Goal: Information Seeking & Learning: Find specific fact

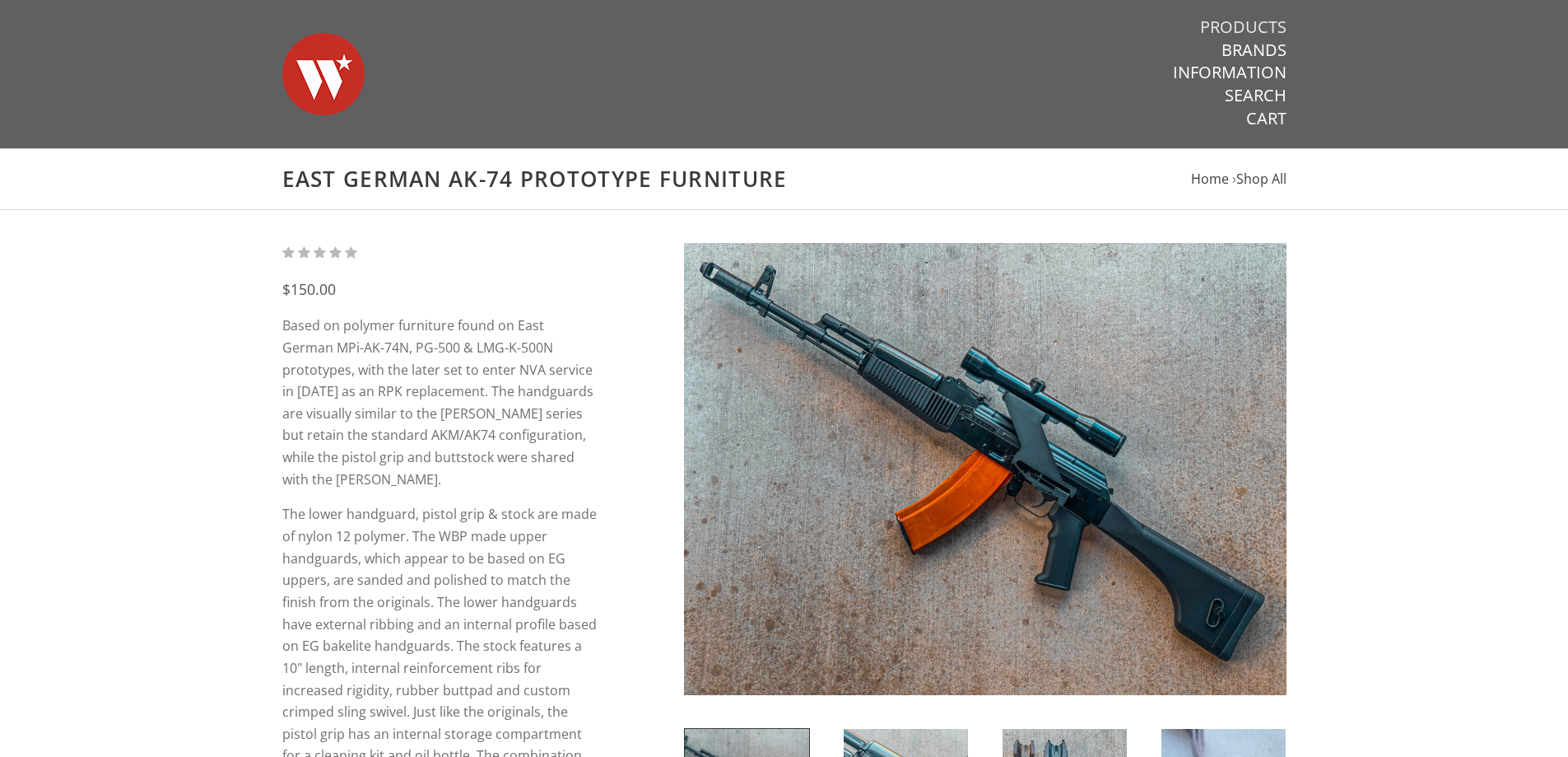
click at [1260, 27] on link "Products" at bounding box center [1243, 27] width 86 height 22
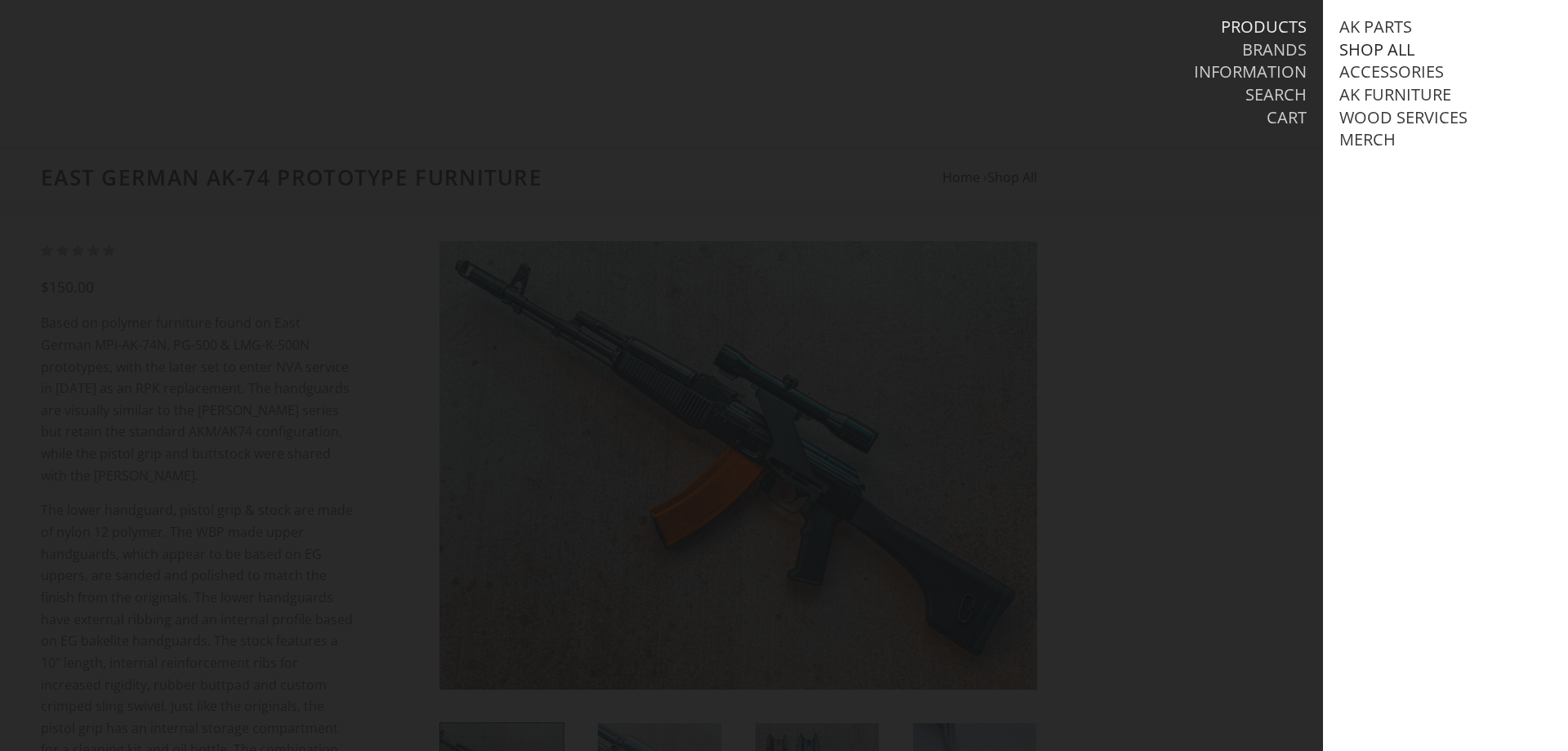
click at [1385, 54] on link "Shop All" at bounding box center [1376, 49] width 75 height 21
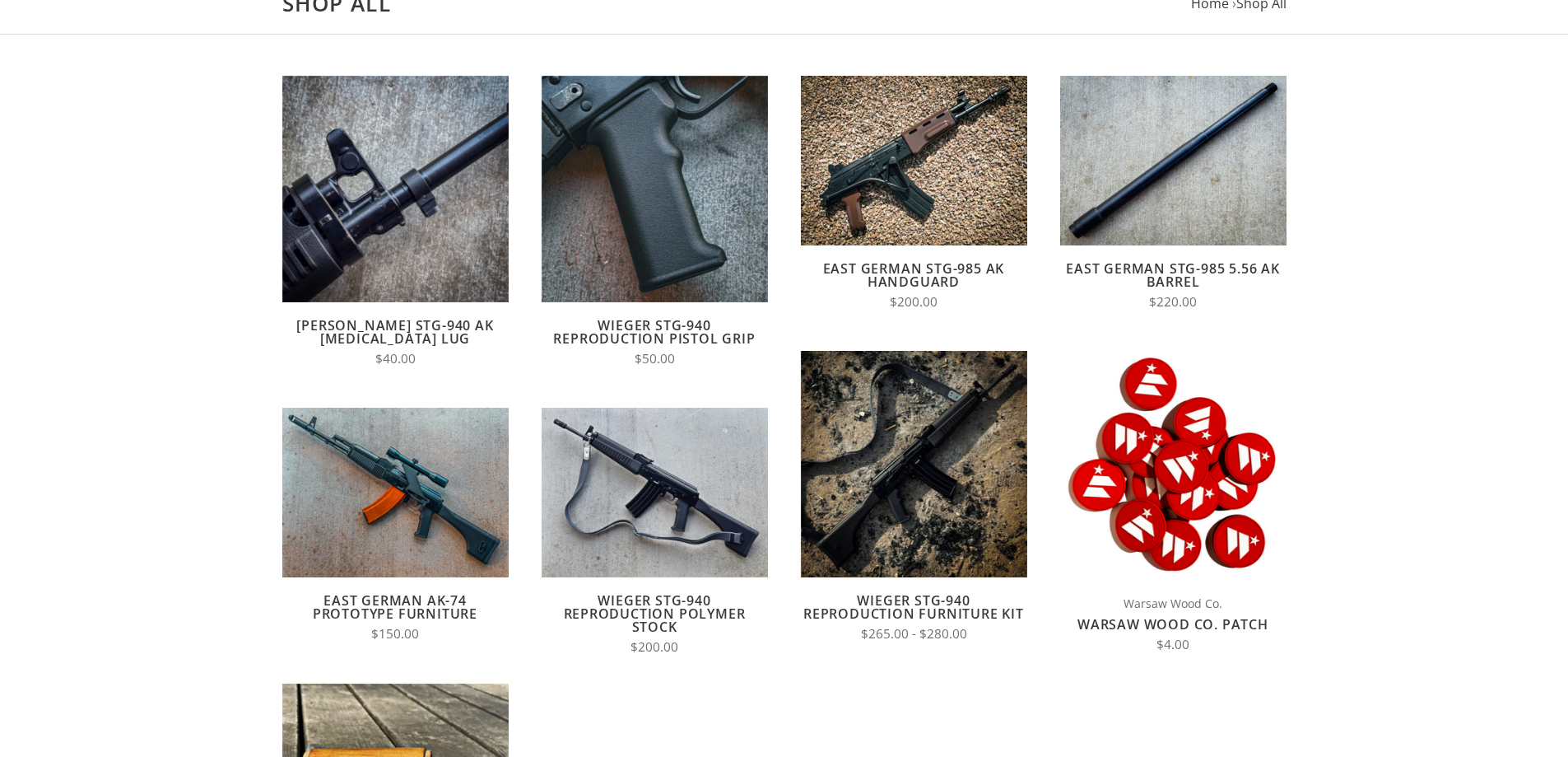
scroll to position [164, 0]
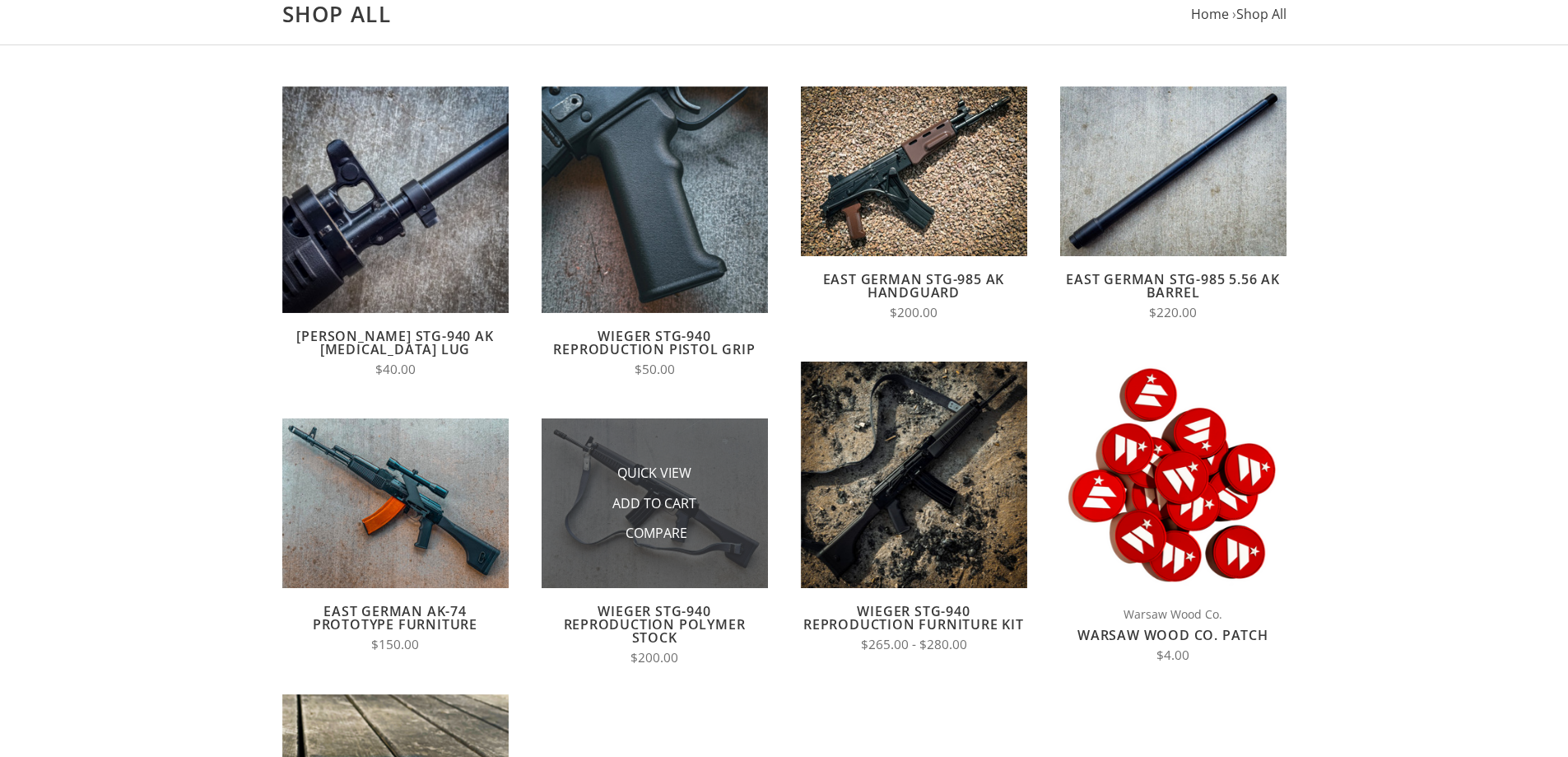
click at [706, 438] on img at bounding box center [655, 503] width 227 height 169
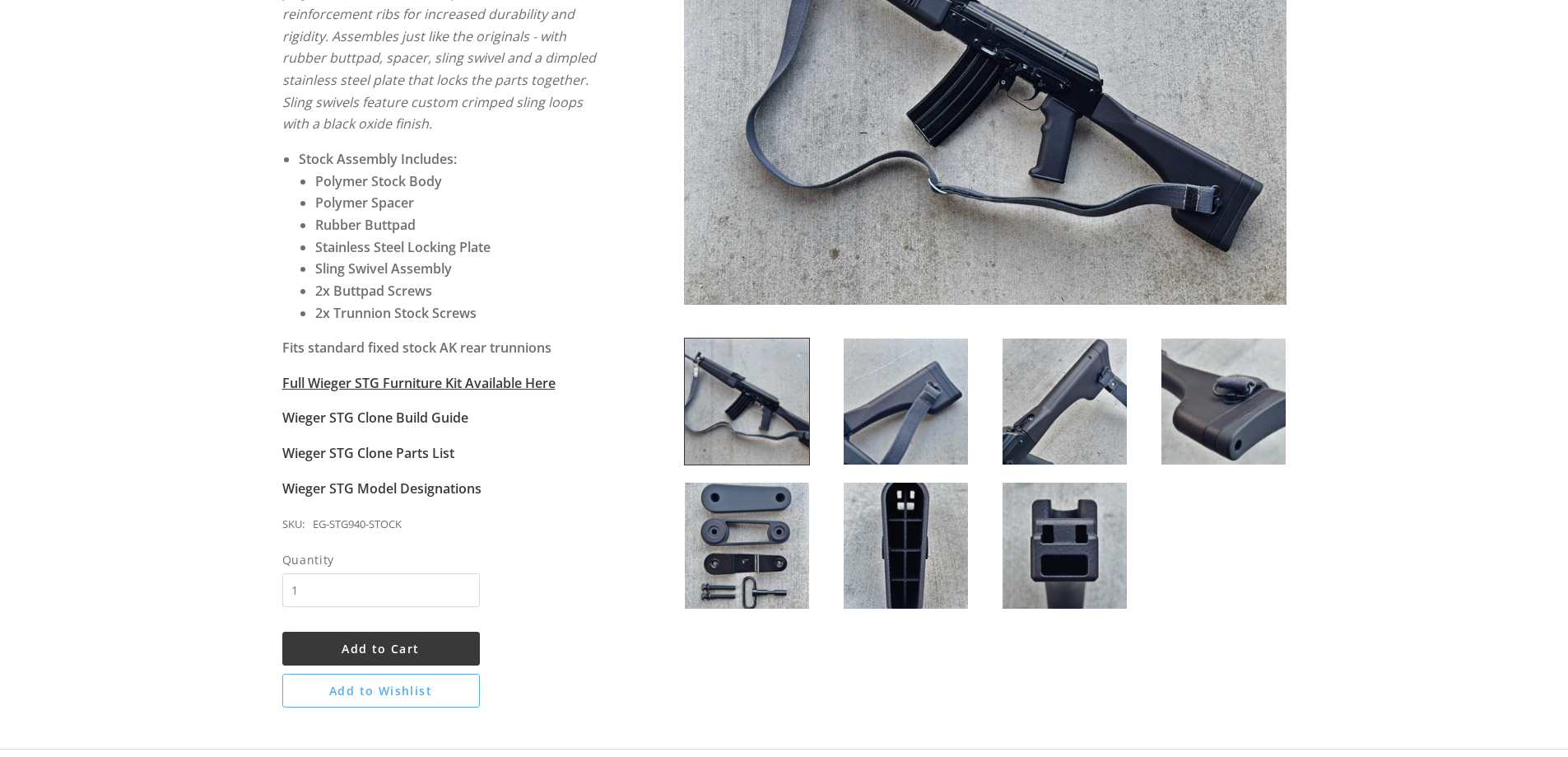
scroll to position [412, 0]
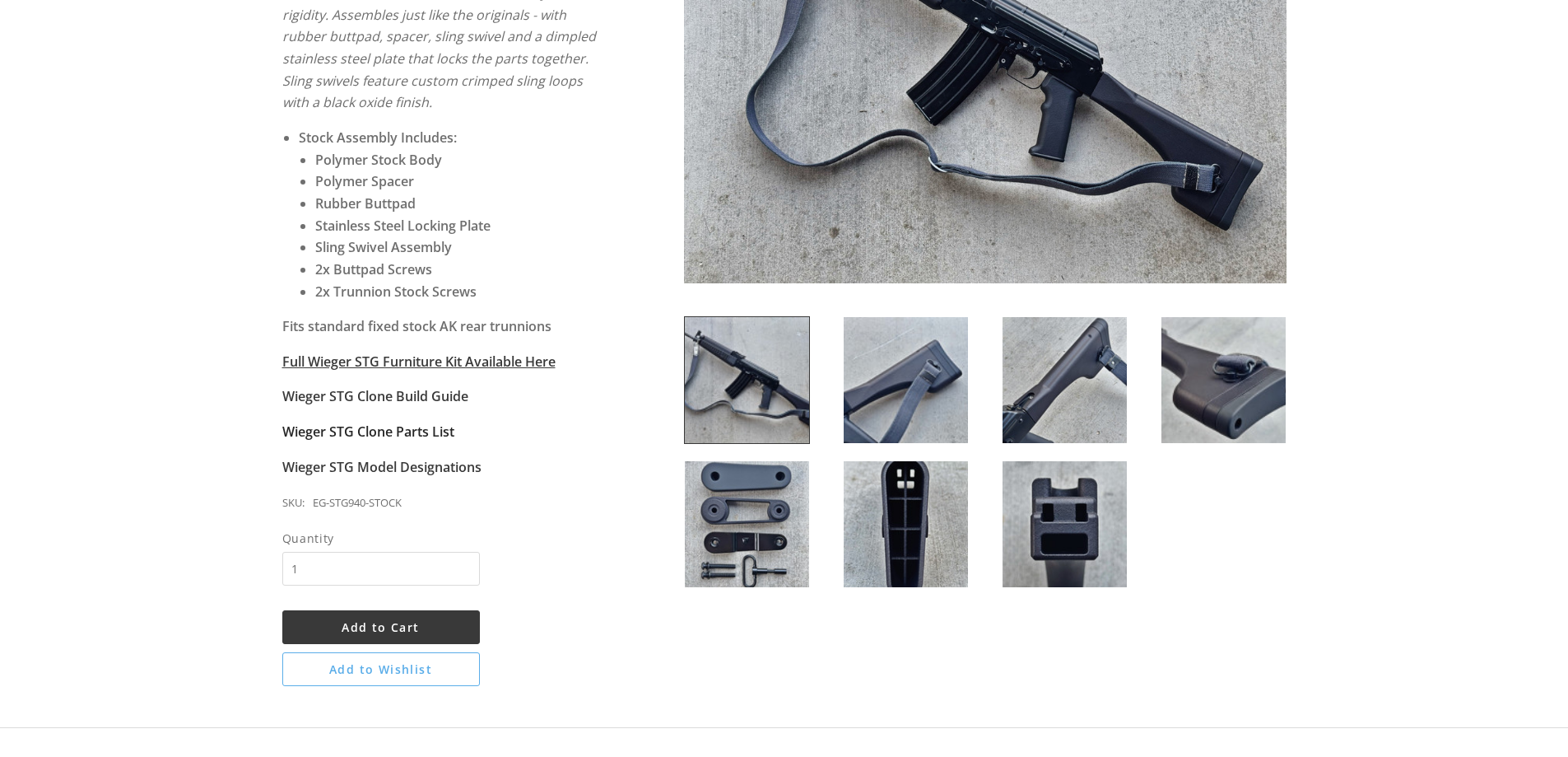
click at [412, 435] on strong "Wieger STG Clone Parts List" at bounding box center [369, 431] width 172 height 19
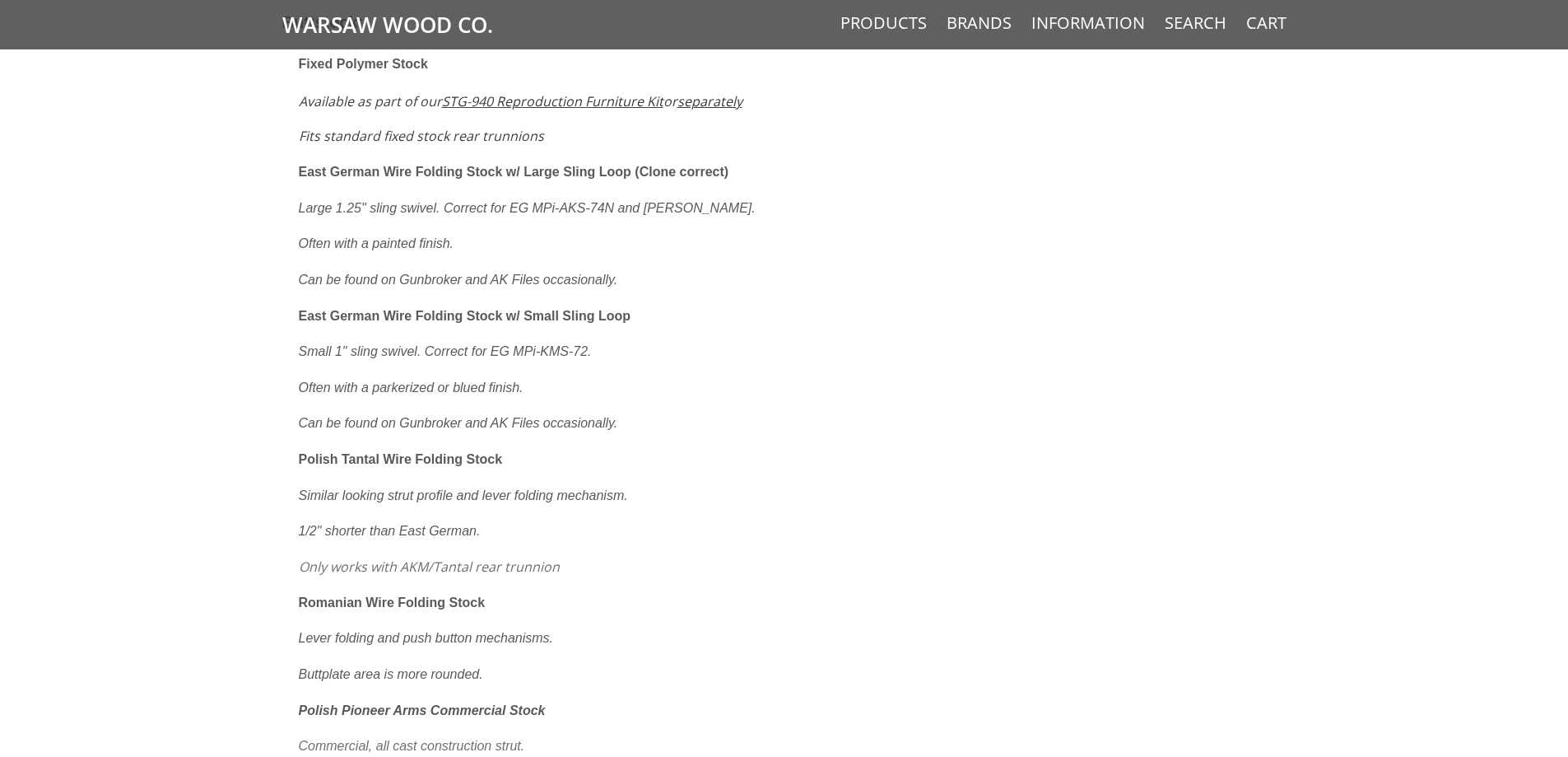
scroll to position [1436, 0]
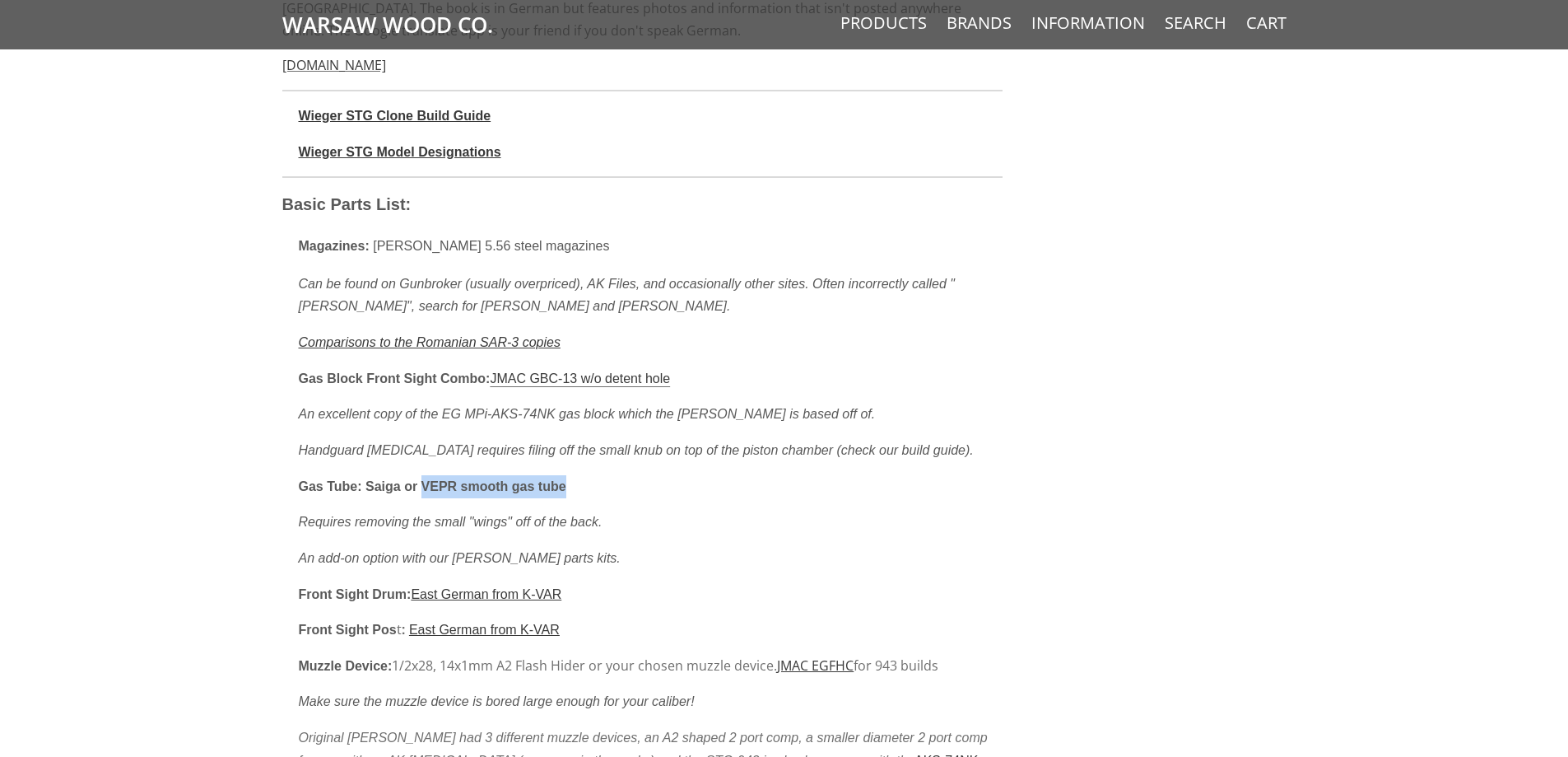
drag, startPoint x: 424, startPoint y: 482, endPoint x: 575, endPoint y: 492, distance: 151.3
click at [575, 492] on p "Gas Tube: Saiga or VEPR smooth gas tube" at bounding box center [651, 487] width 704 height 23
